Goal: Task Accomplishment & Management: Manage account settings

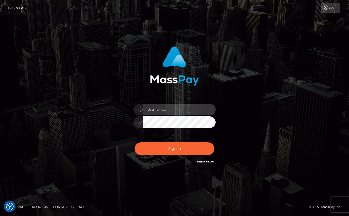
type input "forbiddenlogin@proton.me"
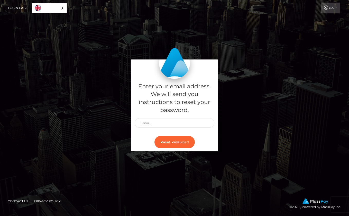
click at [269, 91] on div "Enter your email address. We will send you instructions to reset your password.…" at bounding box center [174, 107] width 293 height 97
click at [334, 10] on link "Login" at bounding box center [331, 8] width 20 height 11
